Goal: Task Accomplishment & Management: Use online tool/utility

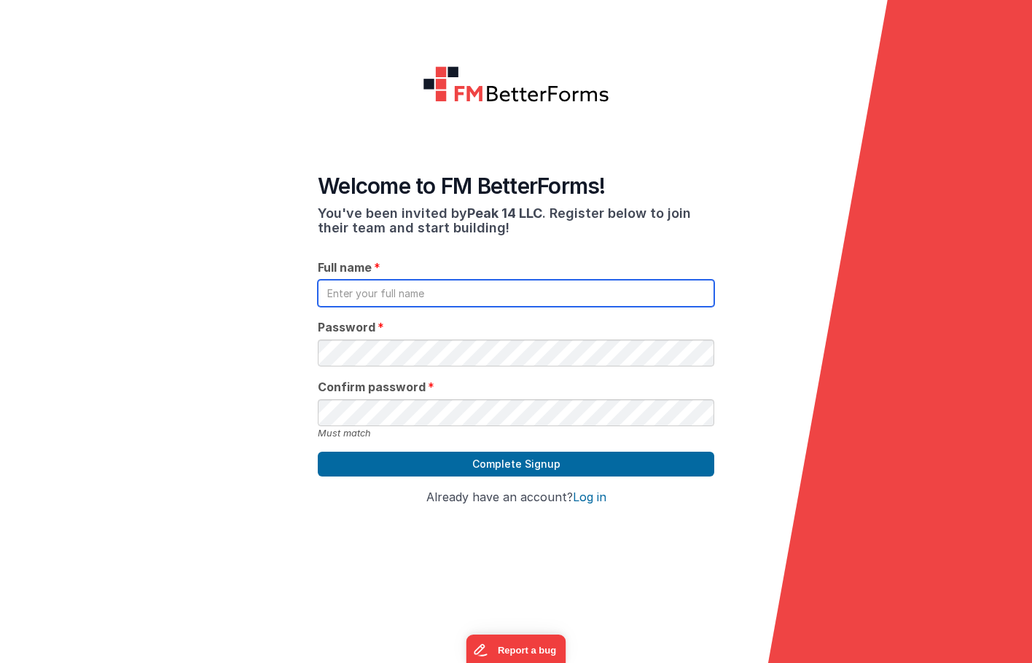
click at [474, 280] on input "text" at bounding box center [516, 293] width 396 height 27
click at [474, 280] on input "Keagan" at bounding box center [516, 293] width 396 height 27
type input "[PERSON_NAME]"
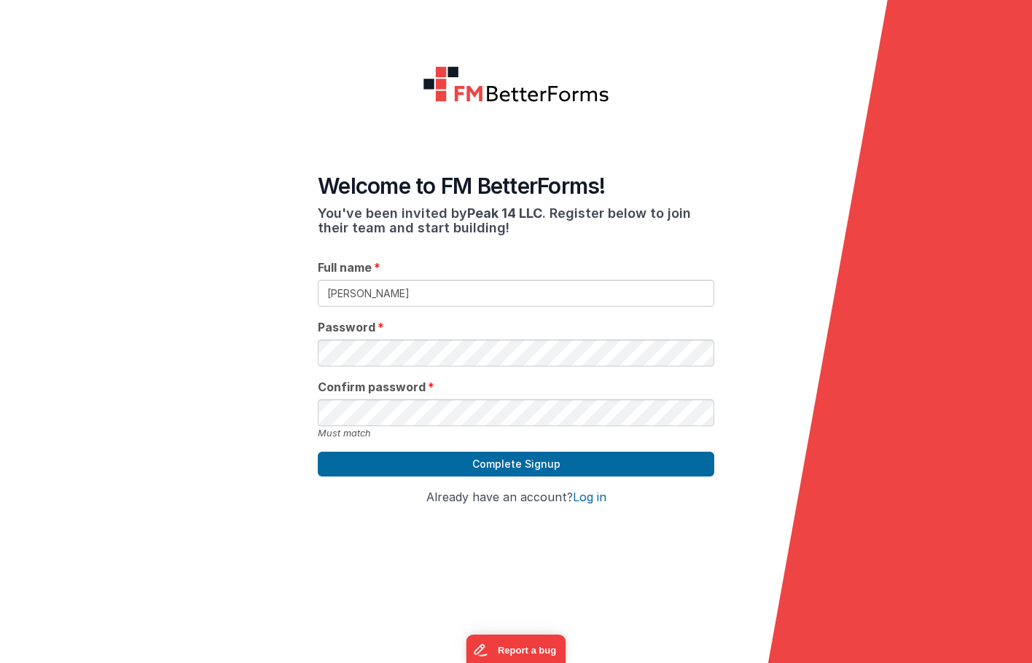
click at [435, 357] on div "Welcome to FM BetterForms! You've been invited by Peak 14 LLC . Register below …" at bounding box center [516, 344] width 420 height 366
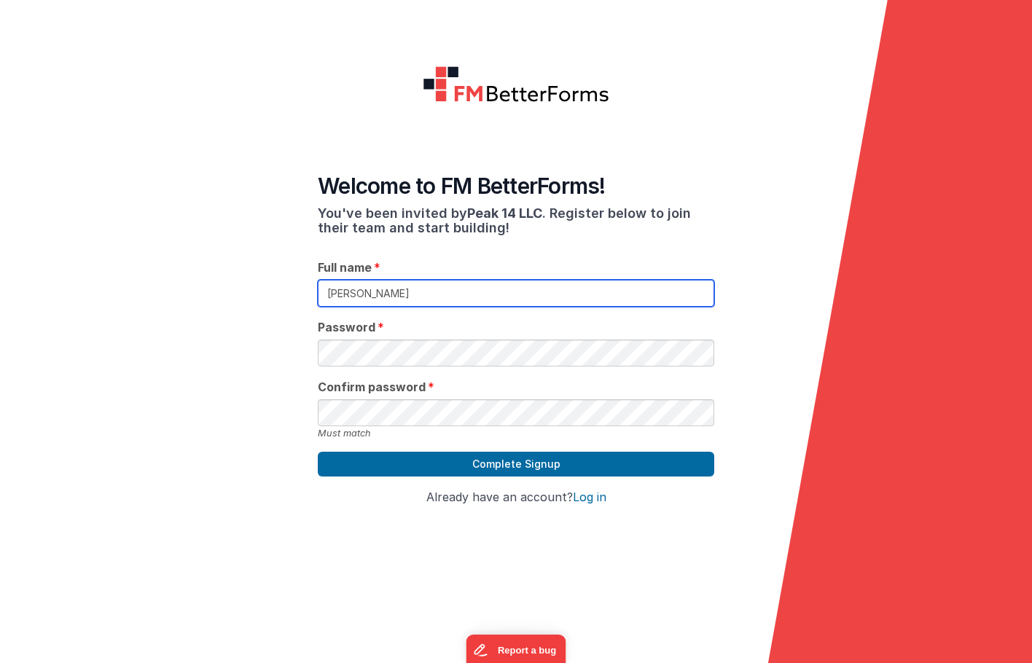
click at [479, 280] on input "[PERSON_NAME]" at bounding box center [516, 293] width 396 height 27
click at [482, 280] on input "[PERSON_NAME]" at bounding box center [516, 293] width 396 height 27
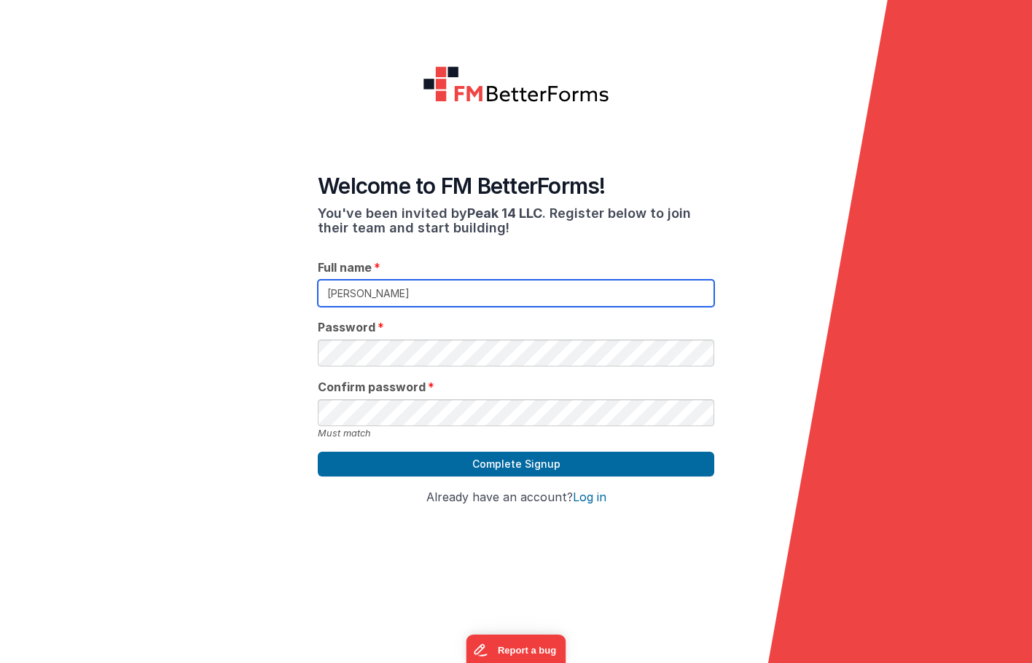
click at [482, 280] on input "[PERSON_NAME]" at bounding box center [516, 293] width 396 height 27
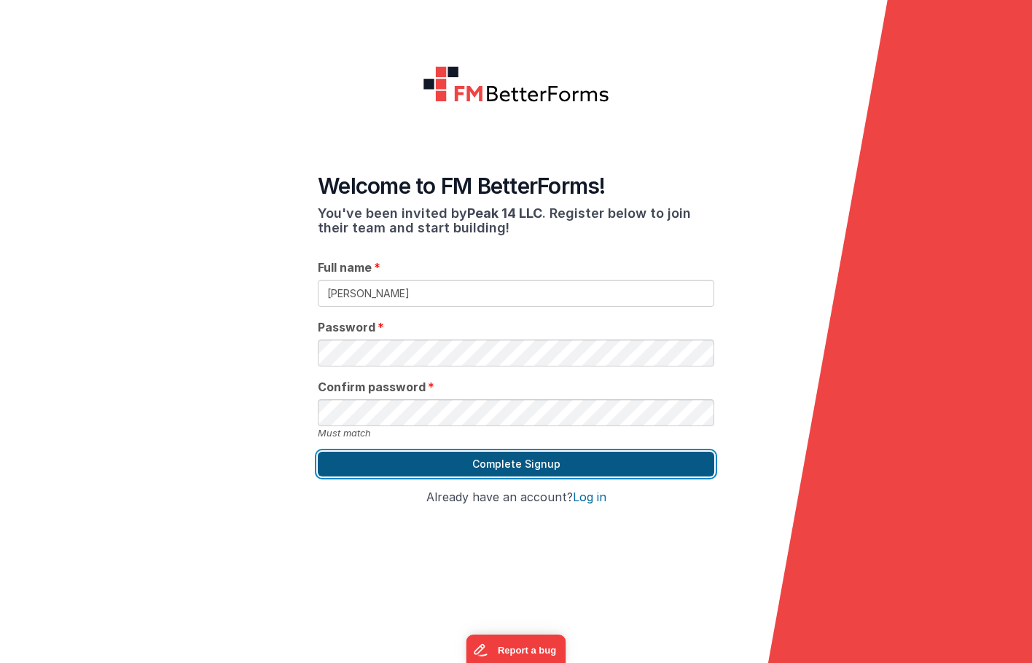
click at [447, 453] on button "Complete Signup" at bounding box center [516, 464] width 396 height 25
click at [480, 452] on button "Complete Signup" at bounding box center [516, 464] width 396 height 25
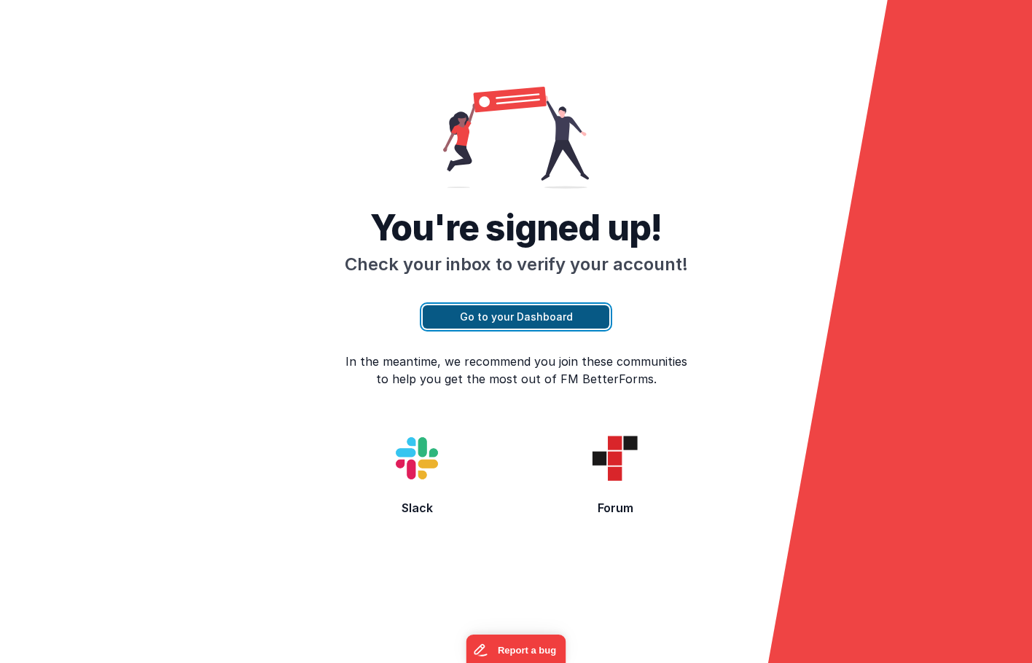
click at [494, 305] on button "Go to your Dashboard" at bounding box center [516, 316] width 187 height 23
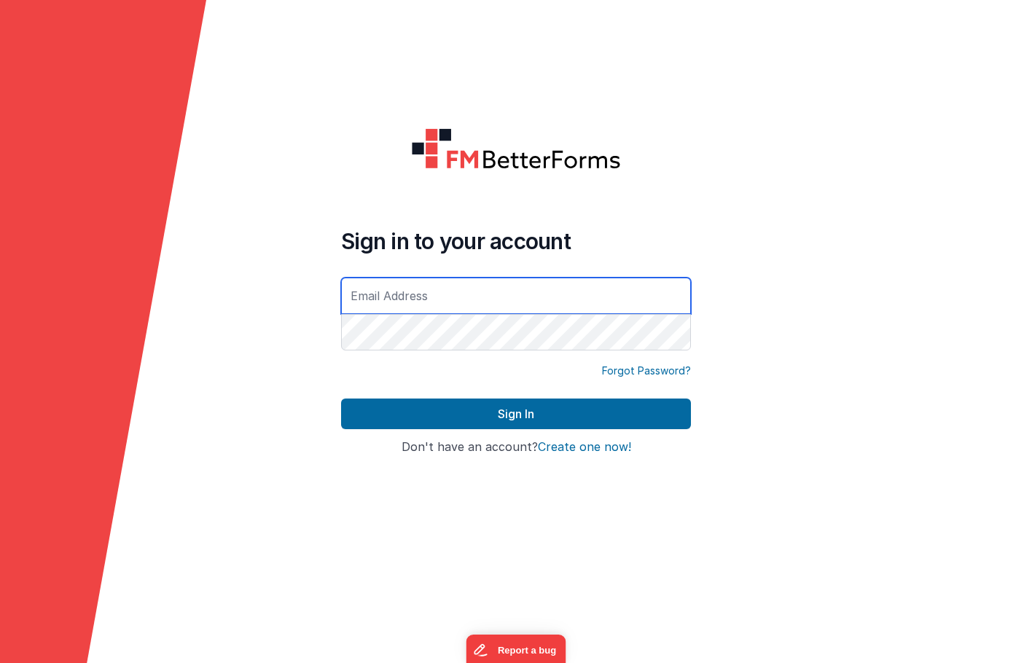
click at [469, 300] on input "text" at bounding box center [516, 296] width 350 height 36
type input "[EMAIL_ADDRESS][DOMAIN_NAME]"
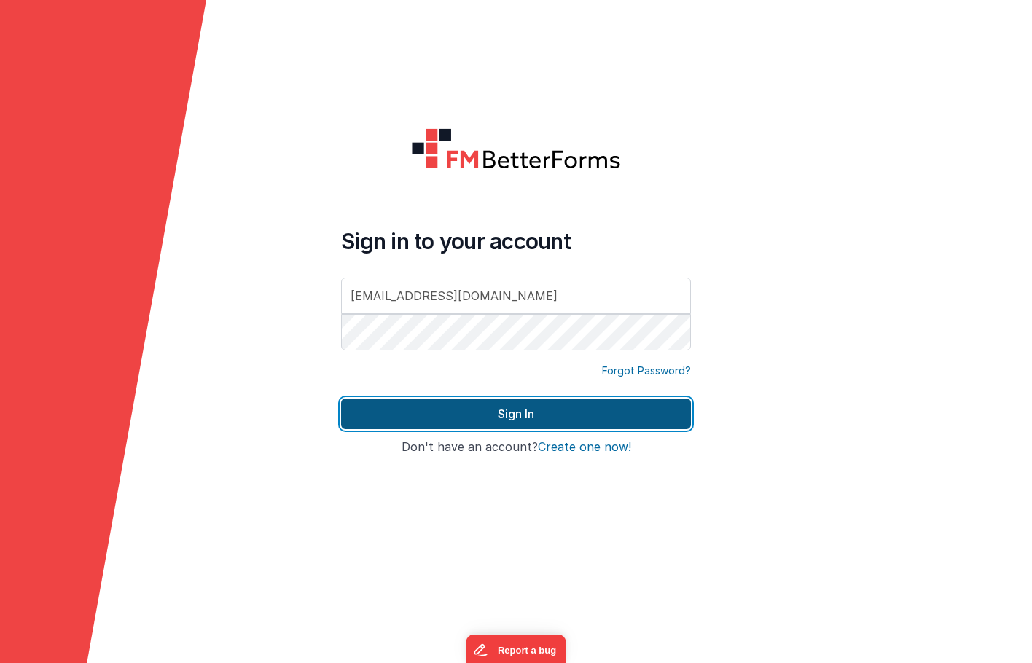
click at [489, 412] on button "Sign In" at bounding box center [516, 414] width 350 height 31
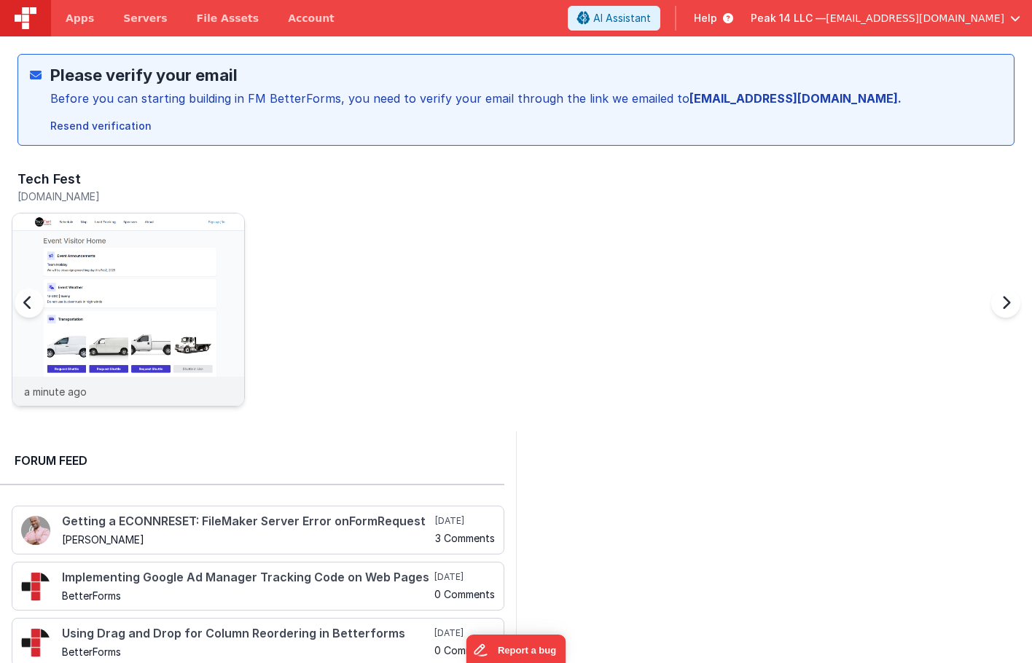
click at [94, 232] on img at bounding box center [128, 330] width 232 height 232
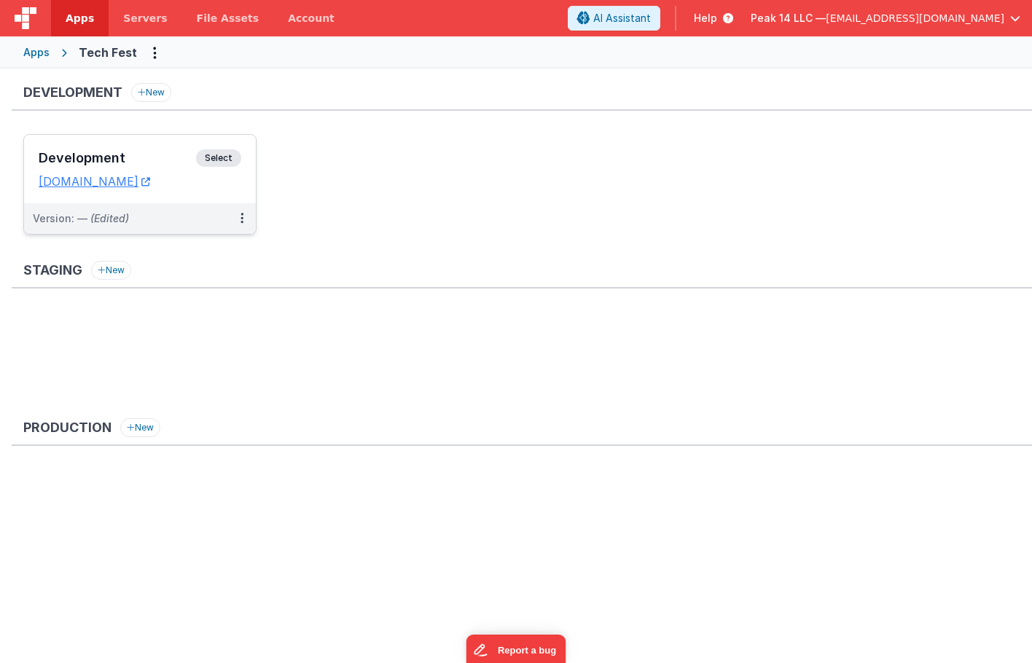
click at [72, 157] on h3 "Development" at bounding box center [117, 158] width 157 height 15
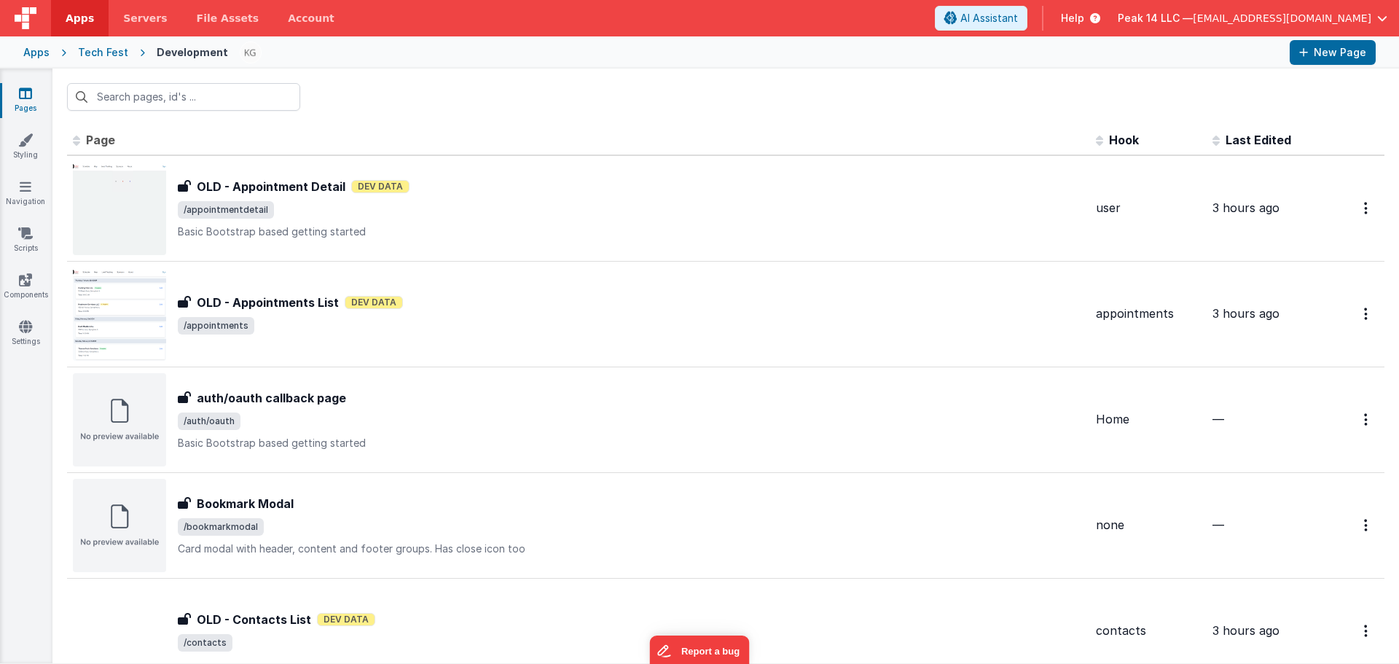
click at [31, 107] on link "Pages" at bounding box center [25, 100] width 52 height 29
click at [1031, 131] on th "Last Edited" at bounding box center [1265, 140] width 117 height 29
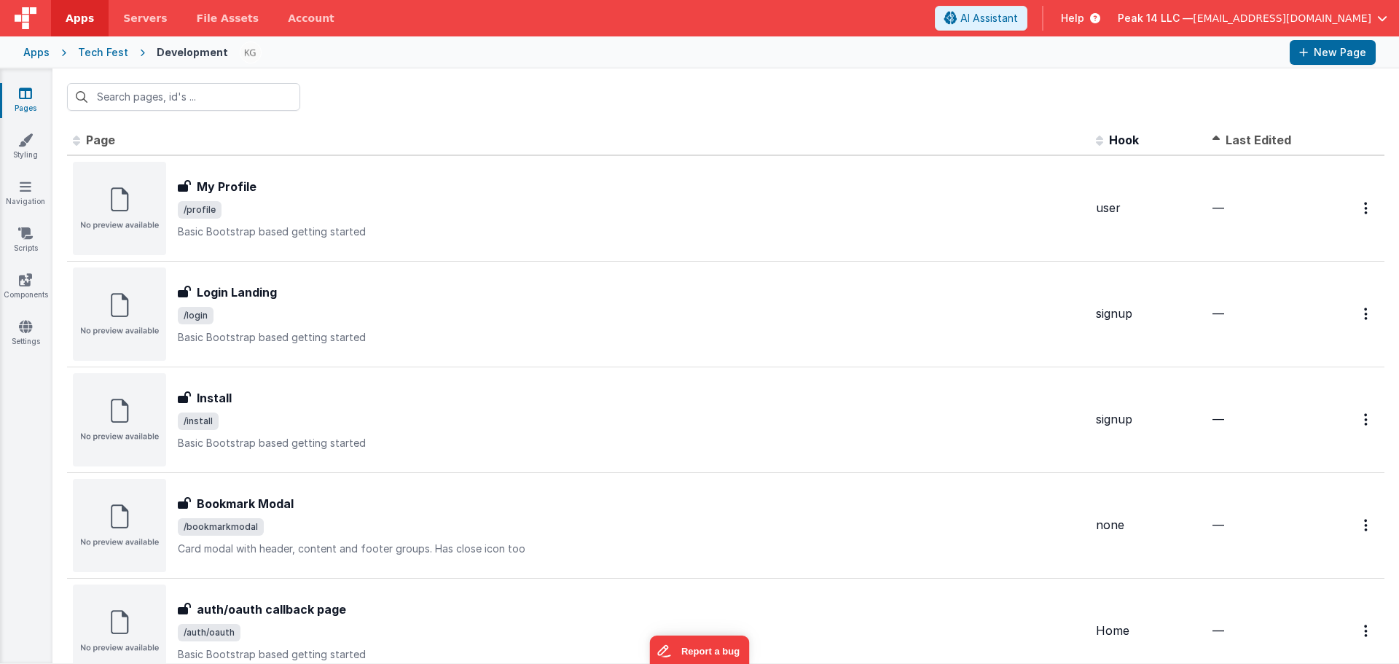
click at [1031, 142] on span "Last Edited" at bounding box center [1259, 140] width 66 height 15
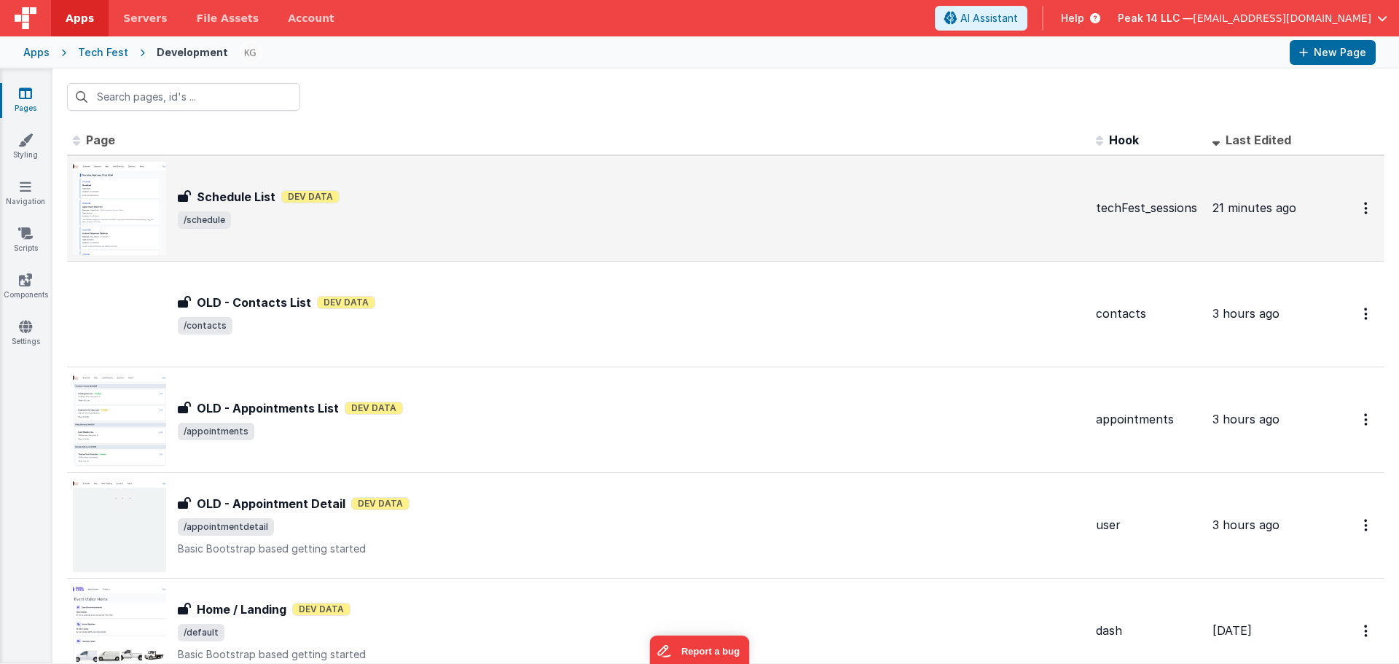
click at [248, 195] on h3 "Schedule List" at bounding box center [236, 196] width 79 height 17
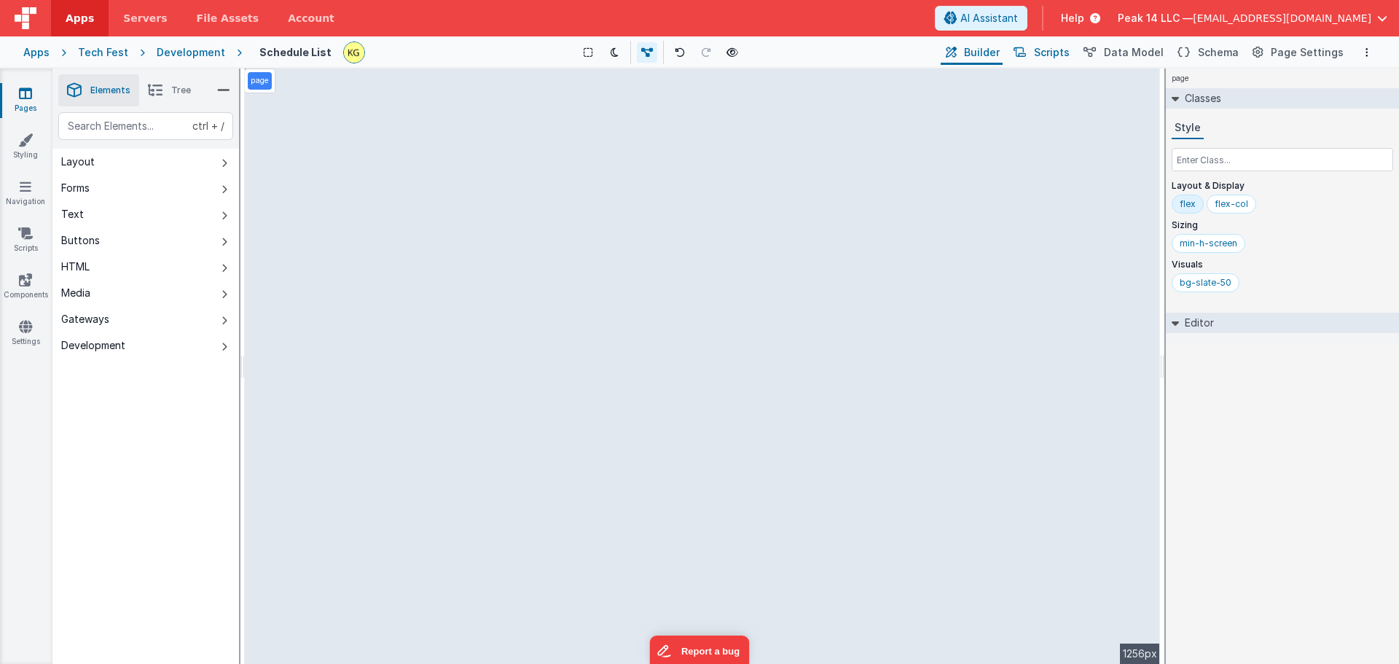
click at [1026, 55] on icon at bounding box center [1020, 52] width 12 height 15
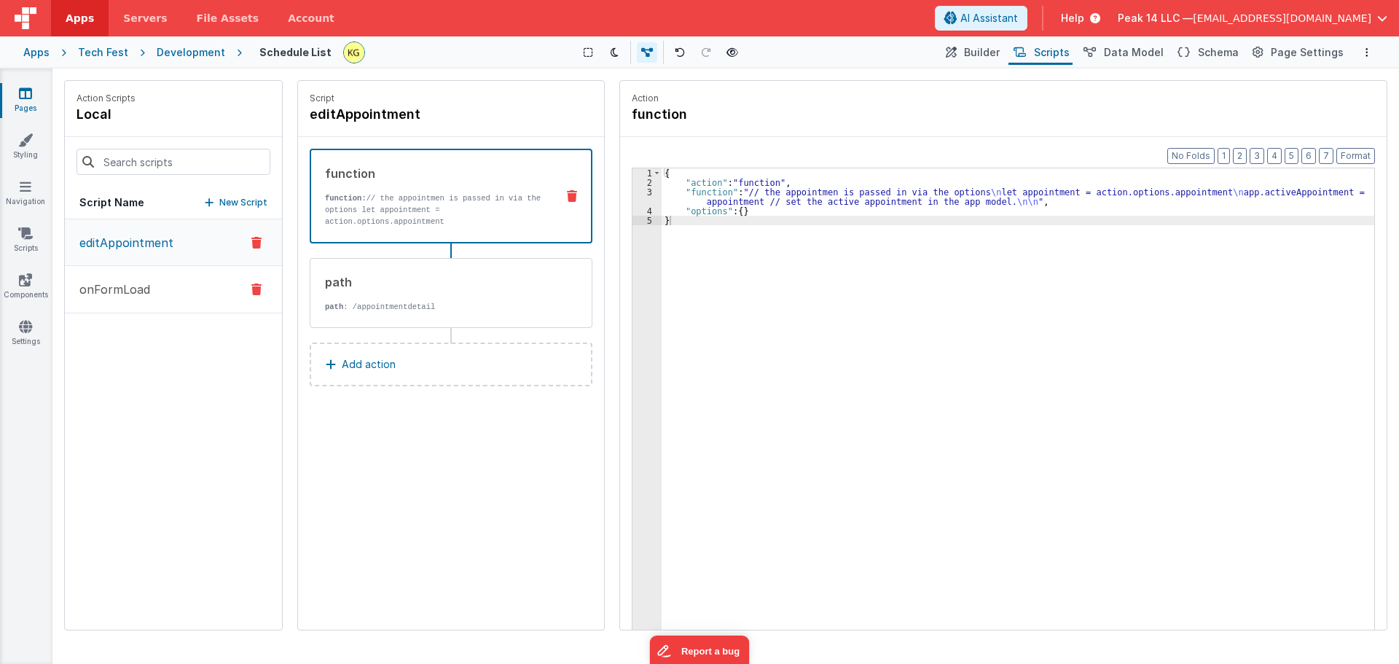
click at [130, 297] on p "onFormLoad" at bounding box center [110, 289] width 79 height 17
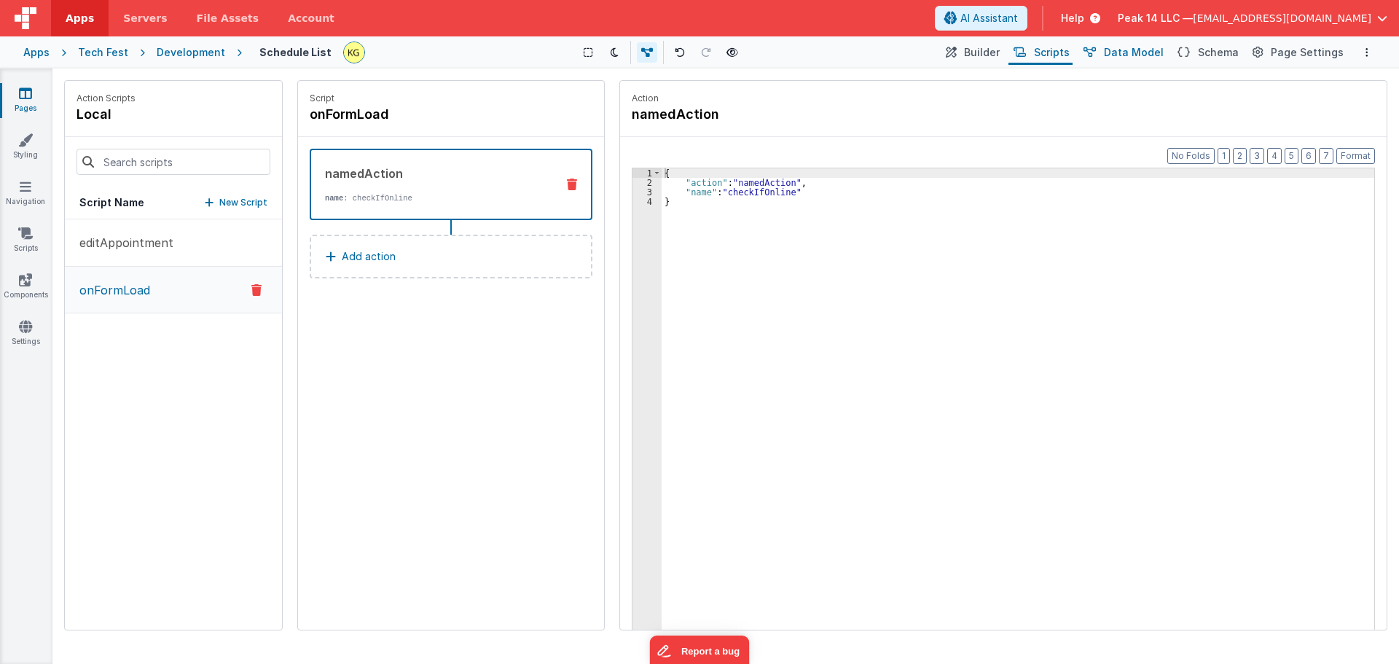
click at [1031, 56] on span "Data Model" at bounding box center [1134, 52] width 60 height 15
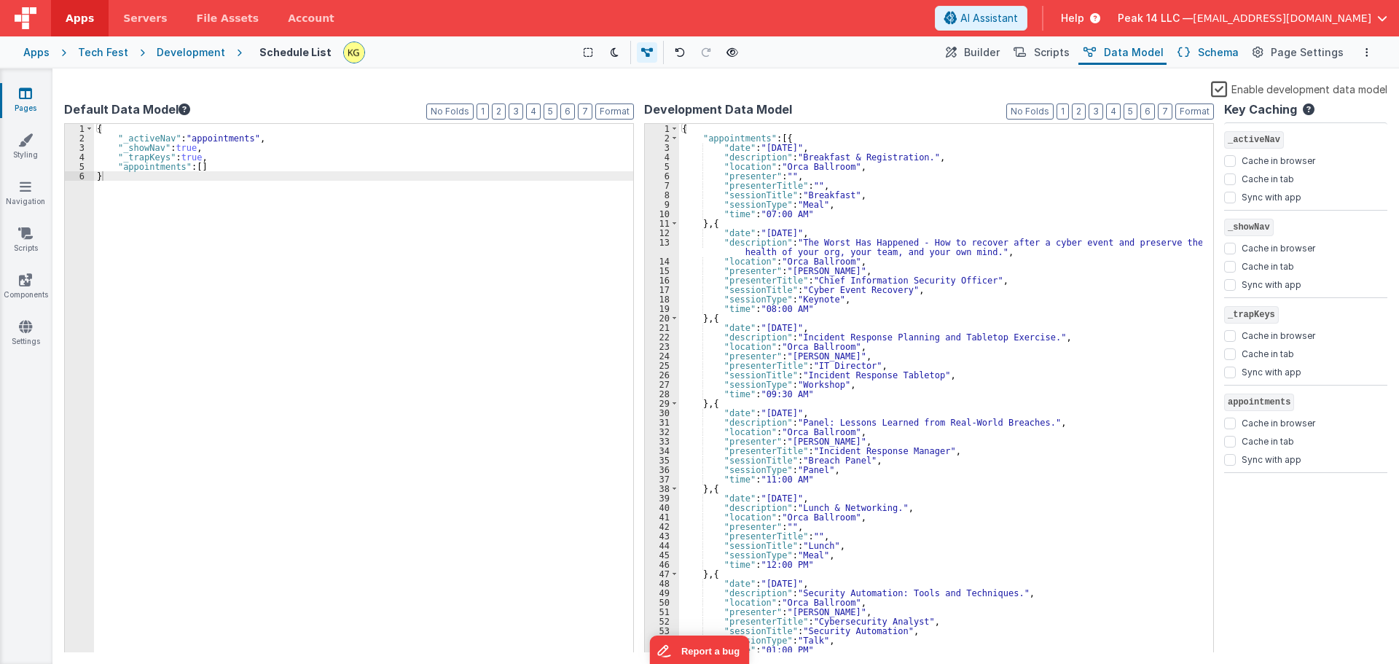
click at [1031, 58] on span "Schema" at bounding box center [1218, 52] width 41 height 15
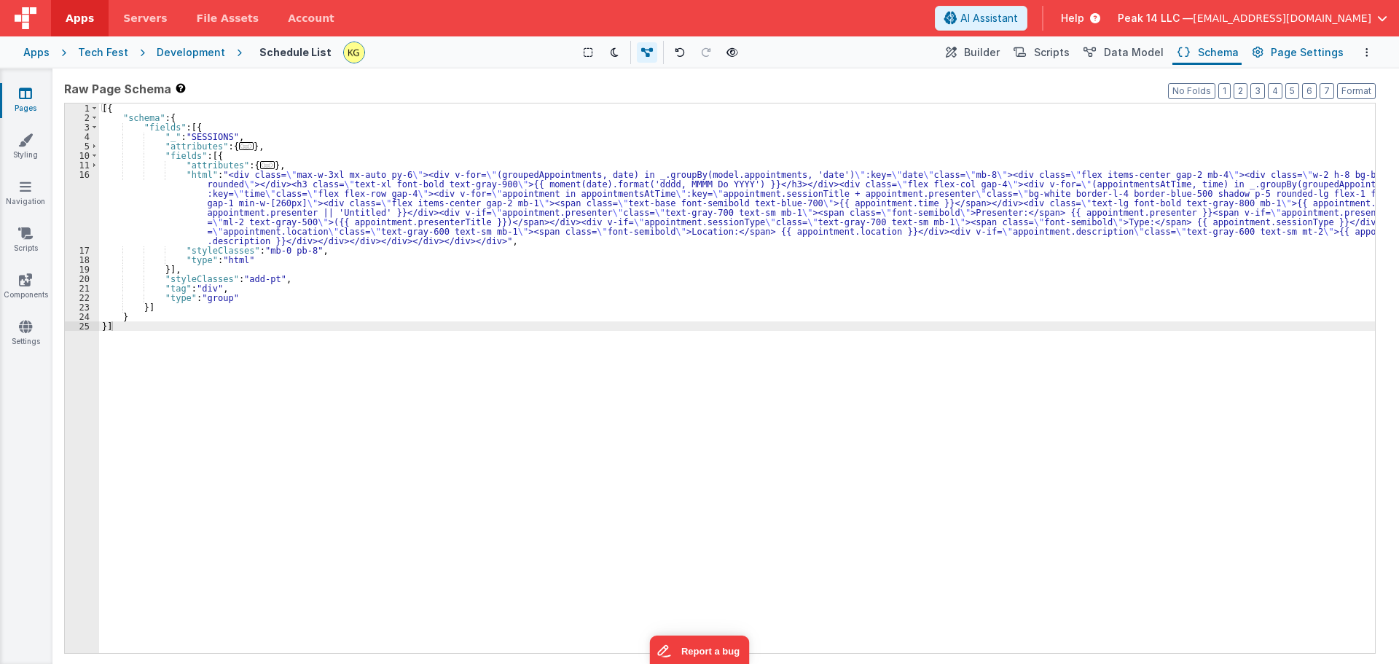
click at [1031, 63] on button "Page Settings" at bounding box center [1297, 52] width 99 height 25
